Goal: Transaction & Acquisition: Subscribe to service/newsletter

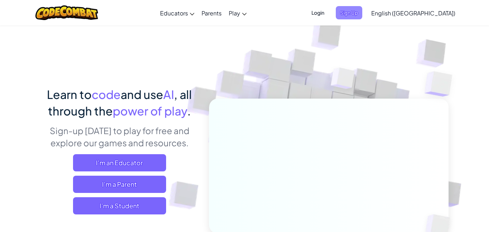
click at [362, 10] on span "Sign Up" at bounding box center [349, 12] width 26 height 13
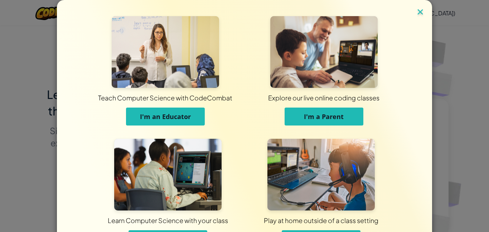
click at [422, 16] on img at bounding box center [420, 12] width 9 height 11
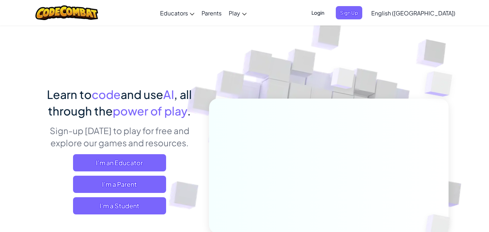
click at [329, 15] on span "Login" at bounding box center [317, 12] width 21 height 13
